Goal: Transaction & Acquisition: Purchase product/service

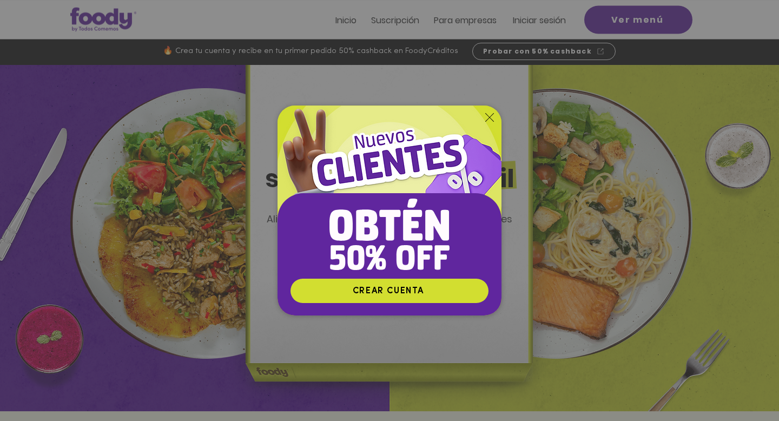
click at [488, 121] on icon "Volver al sitio" at bounding box center [489, 117] width 9 height 9
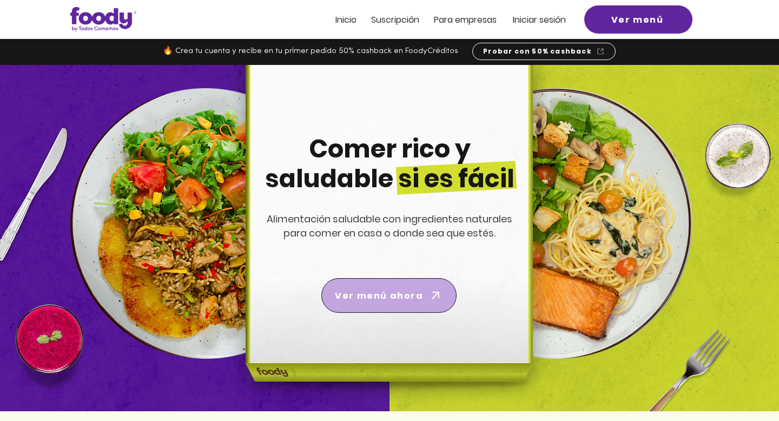
click at [399, 310] on span "Ver menú ahora" at bounding box center [388, 295] width 131 height 30
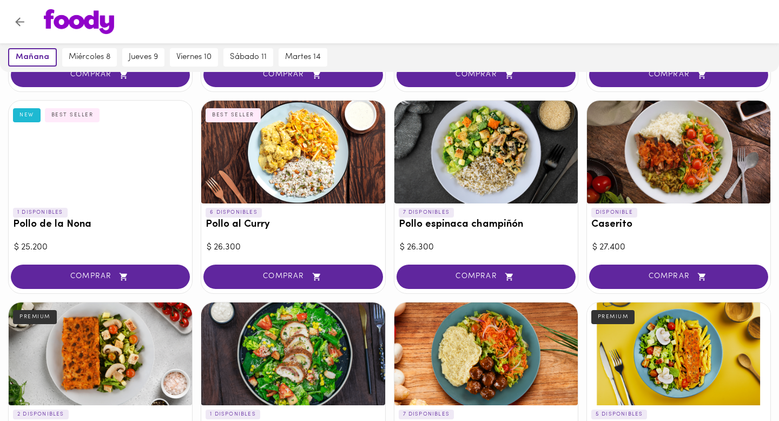
scroll to position [263, 0]
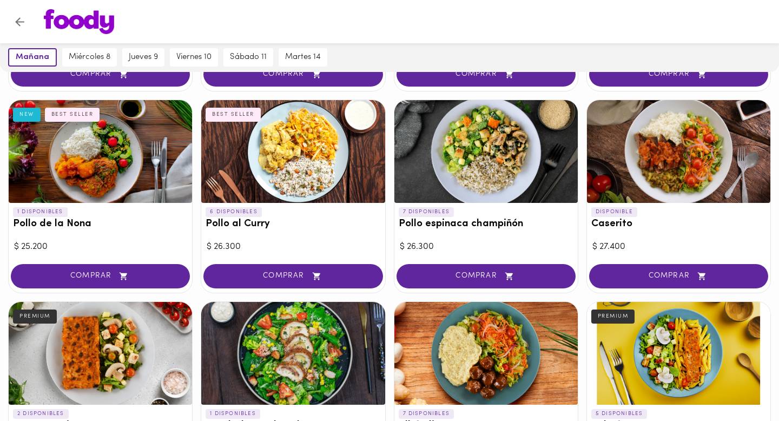
click at [250, 151] on div at bounding box center [292, 151] width 183 height 103
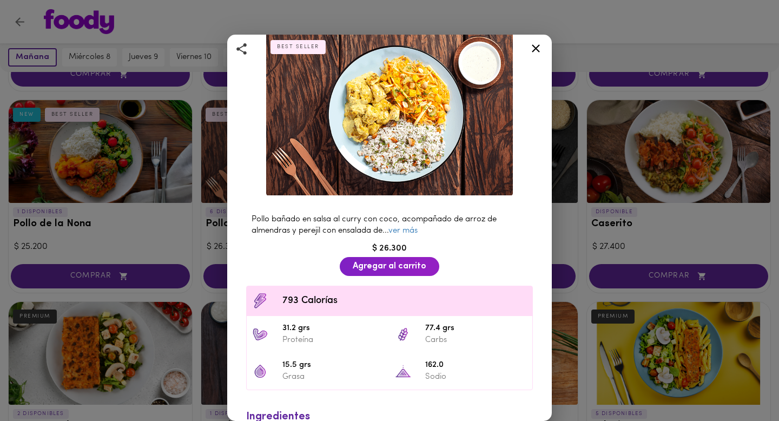
scroll to position [63, 0]
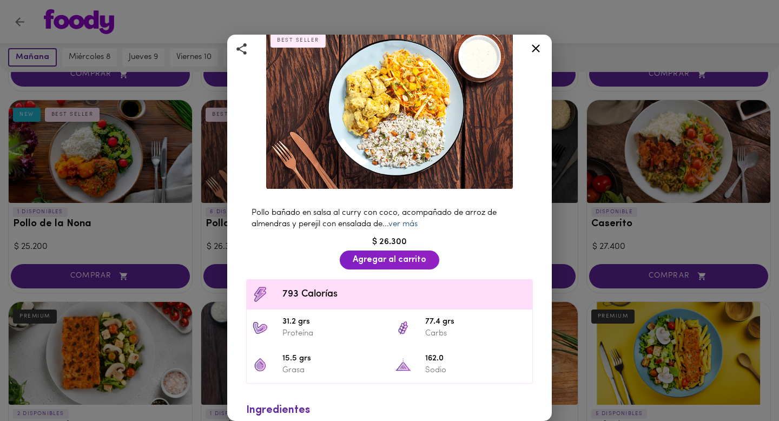
click at [408, 223] on link "ver más" at bounding box center [402, 224] width 29 height 8
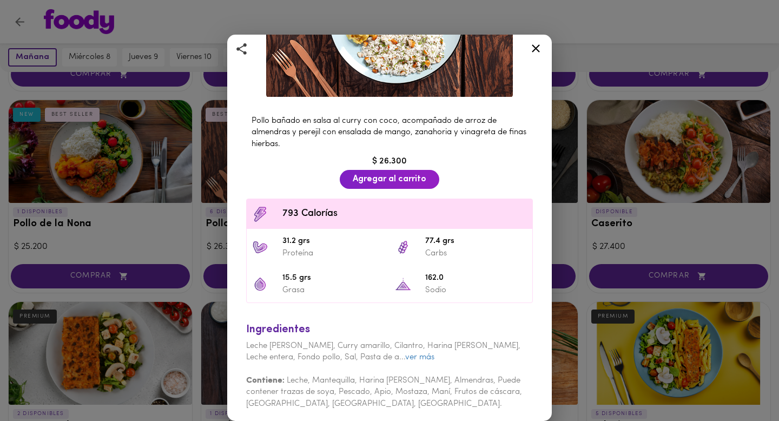
scroll to position [159, 0]
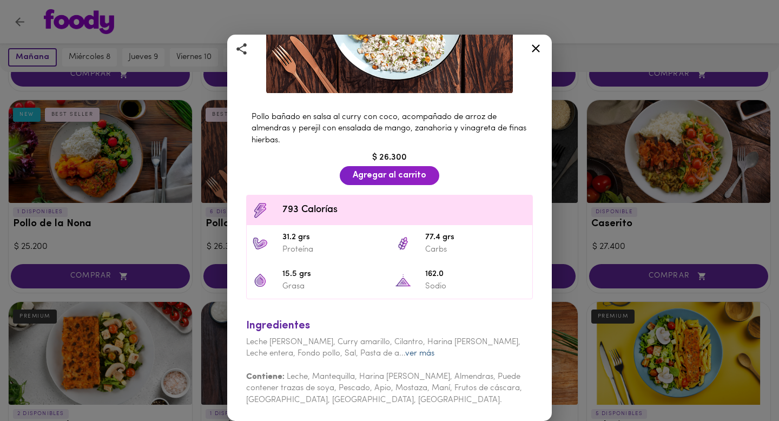
click at [405, 353] on link "ver más" at bounding box center [419, 353] width 29 height 8
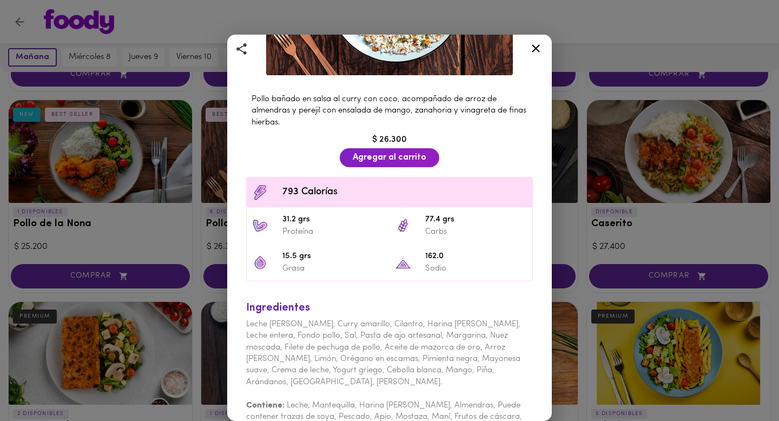
scroll to position [172, 0]
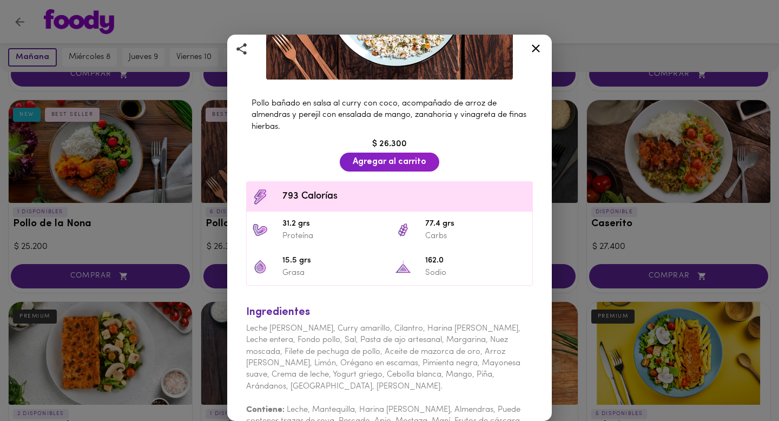
click at [537, 48] on icon at bounding box center [536, 49] width 14 height 14
